Goal: Find specific page/section: Find specific page/section

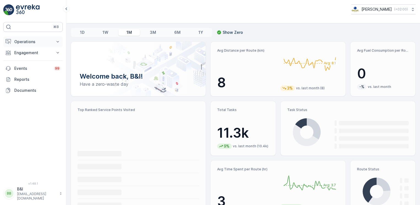
click at [37, 41] on p "Operations" at bounding box center [32, 41] width 37 height 5
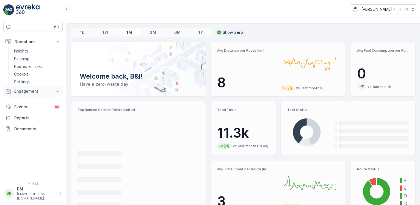
click at [24, 90] on p "Engagement" at bounding box center [32, 90] width 37 height 5
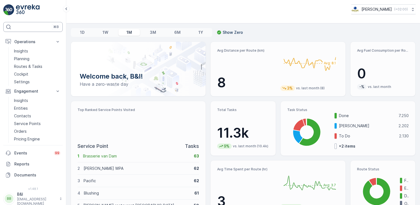
click at [29, 28] on div "⌘B" at bounding box center [32, 27] width 59 height 10
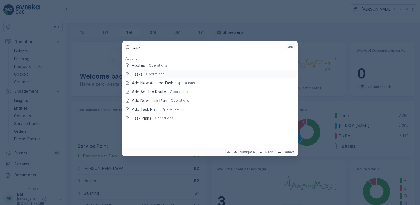
type input "task"
click at [155, 74] on p "Operations" at bounding box center [155, 74] width 18 height 4
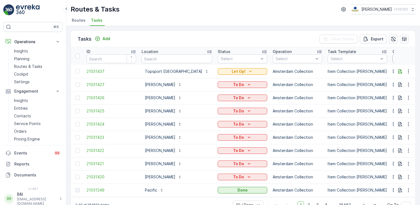
click at [392, 60] on input at bounding box center [411, 58] width 38 height 9
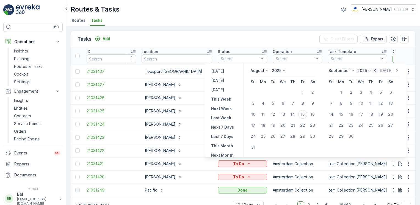
click at [378, 71] on icon "button" at bounding box center [374, 70] width 5 height 5
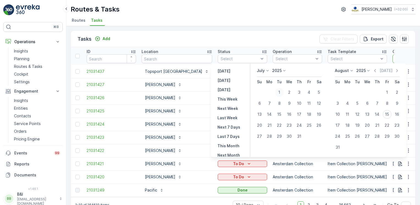
click at [280, 91] on div "1" at bounding box center [279, 92] width 9 height 9
type input "[DATE]"
click at [299, 136] on div "31" at bounding box center [298, 136] width 9 height 9
type input "[DATE]"
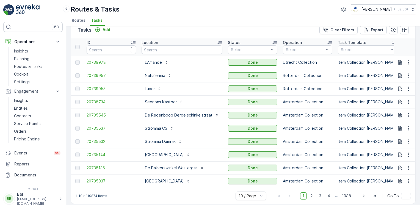
scroll to position [14, 0]
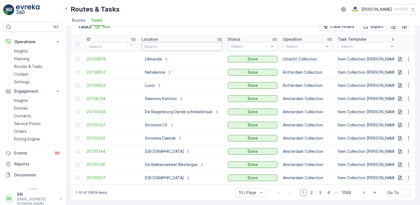
click at [169, 42] on input "text" at bounding box center [181, 46] width 81 height 9
type input "move"
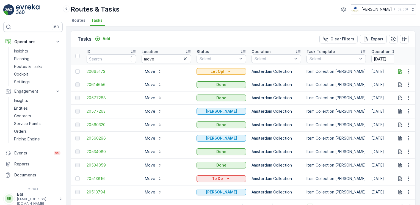
scroll to position [14, 0]
